Goal: Information Seeking & Learning: Find specific fact

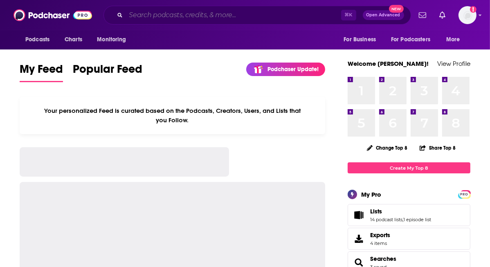
click at [171, 17] on input "Search podcasts, credits, & more..." at bounding box center [233, 15] width 215 height 13
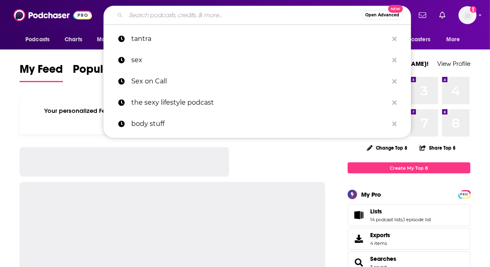
paste input "Long Story Short,"
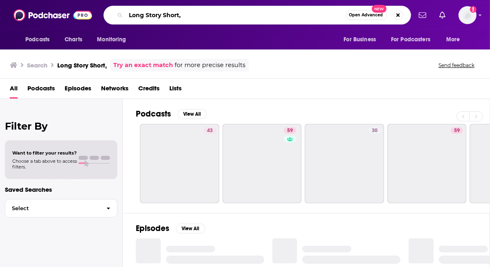
click at [192, 18] on input "Long Story Short," at bounding box center [236, 15] width 220 height 13
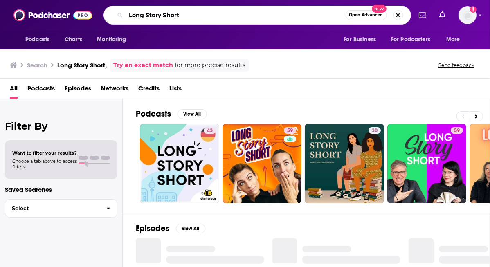
type input "Long Story Short"
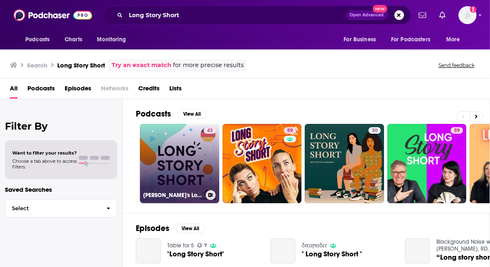
click at [185, 167] on link "43 [PERSON_NAME]'s Long Story Short" at bounding box center [179, 163] width 79 height 79
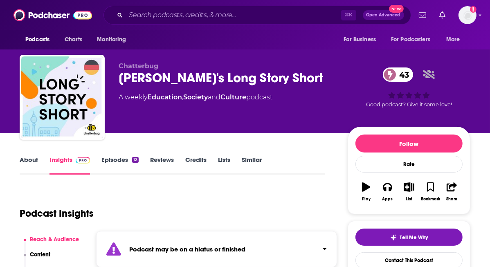
click at [122, 166] on link "Episodes 12" at bounding box center [119, 165] width 37 height 19
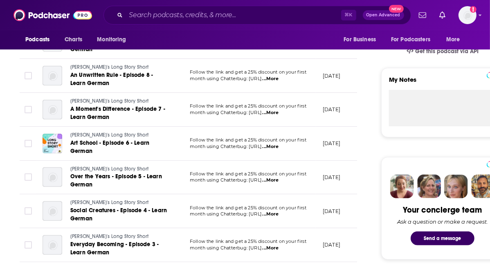
scroll to position [282, 0]
